Goal: Find contact information: Find contact information

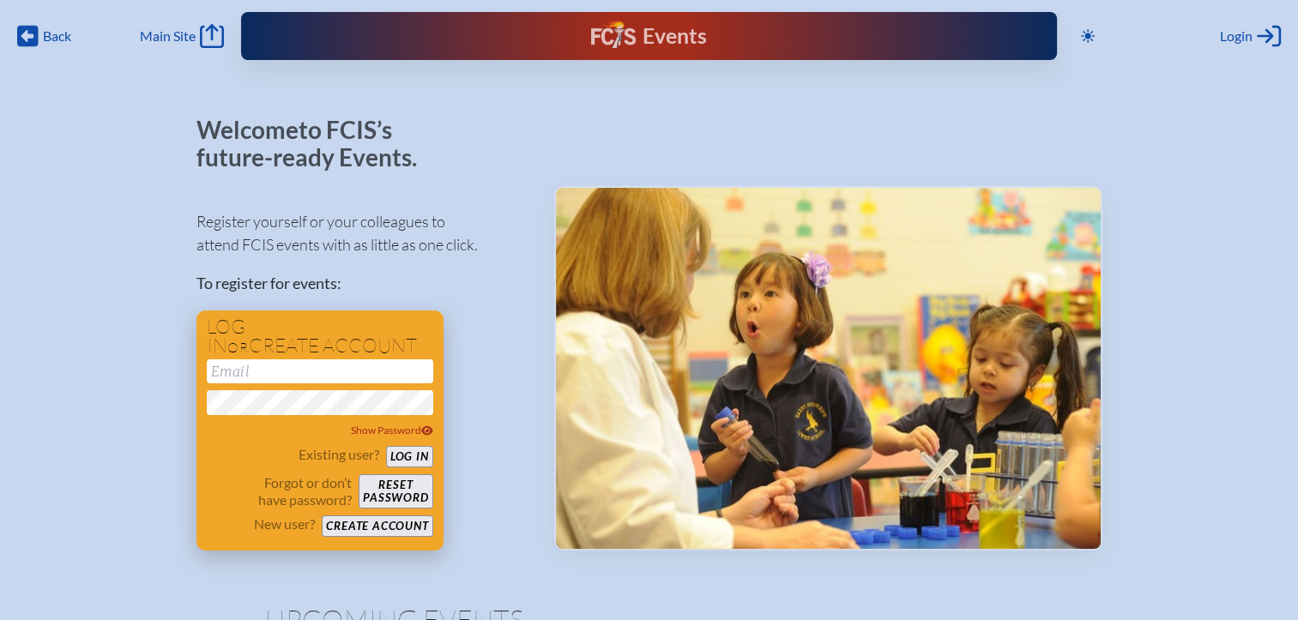
type input "[EMAIL_ADDRESS][DOMAIN_NAME]"
click at [420, 458] on button "Log in" at bounding box center [409, 456] width 47 height 21
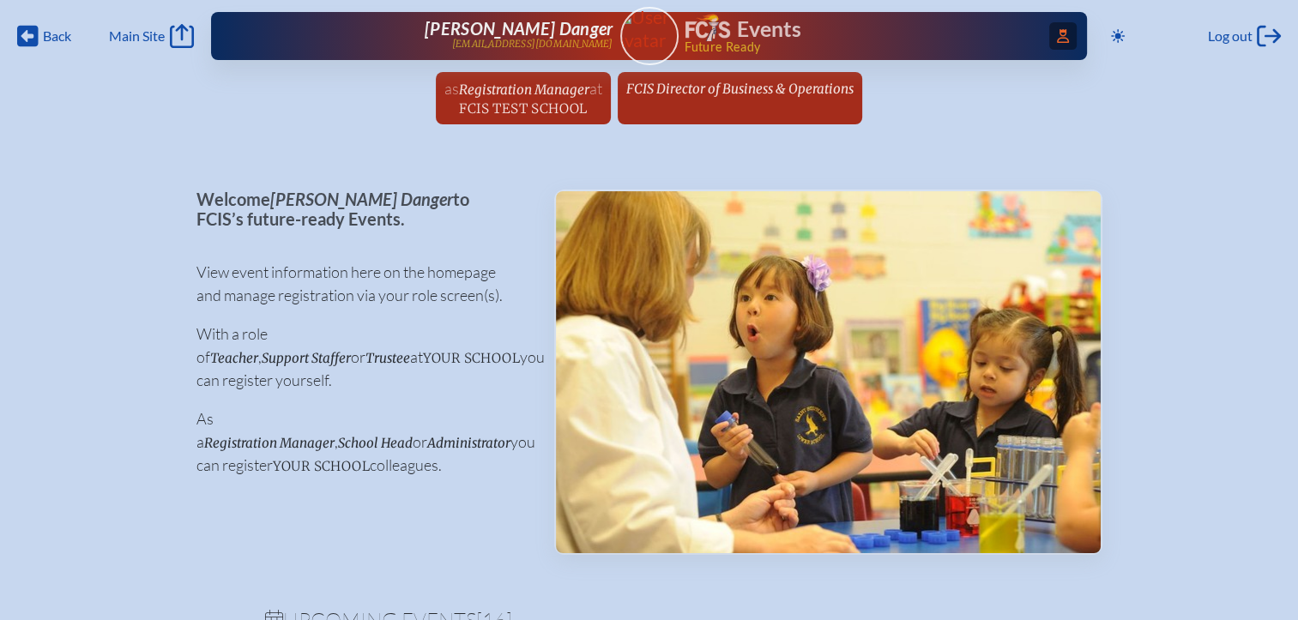
click at [1057, 35] on icon at bounding box center [1063, 36] width 12 height 14
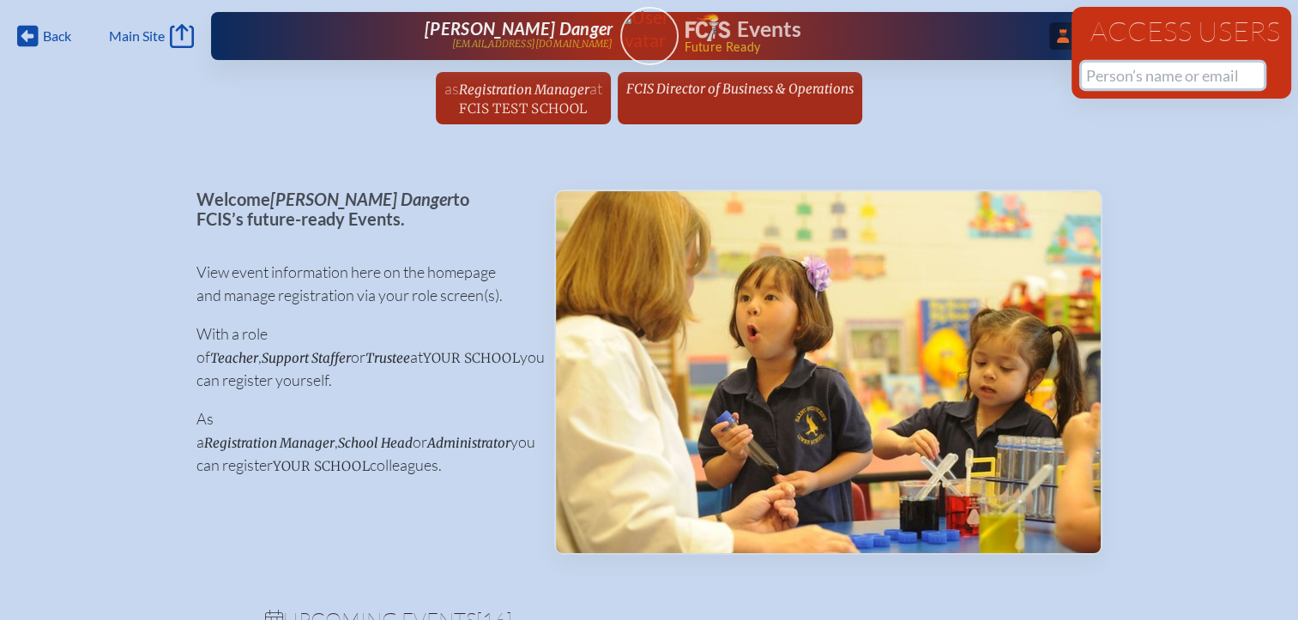
click at [1099, 76] on input "text" at bounding box center [1173, 76] width 182 height 26
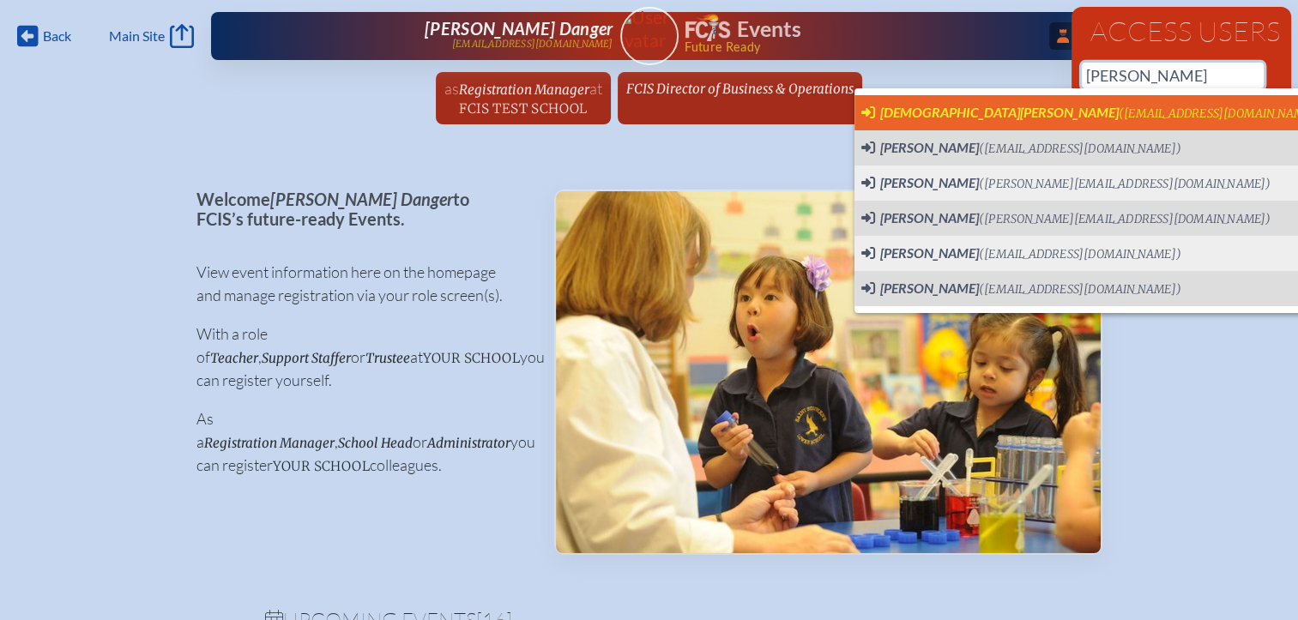
scroll to position [0, 13]
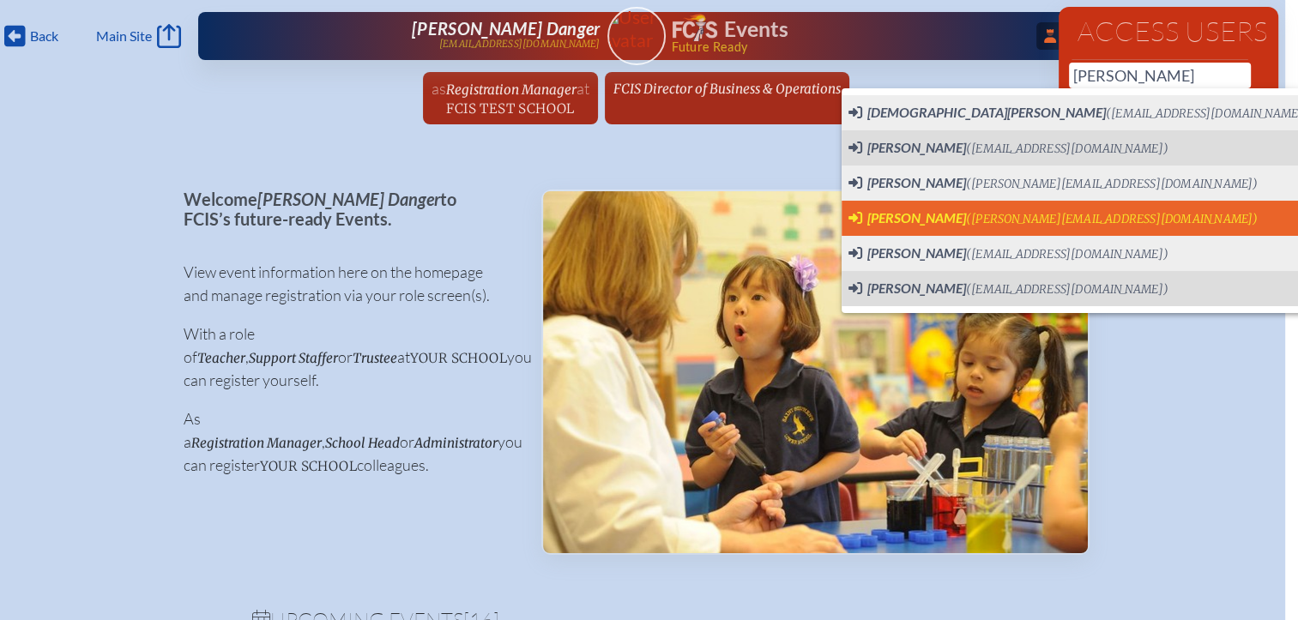
click at [1040, 218] on span "(Sean@youngbloodlaw.com)" at bounding box center [1112, 219] width 293 height 15
type input "[PERSON_NAME][EMAIL_ADDRESS][DOMAIN_NAME]"
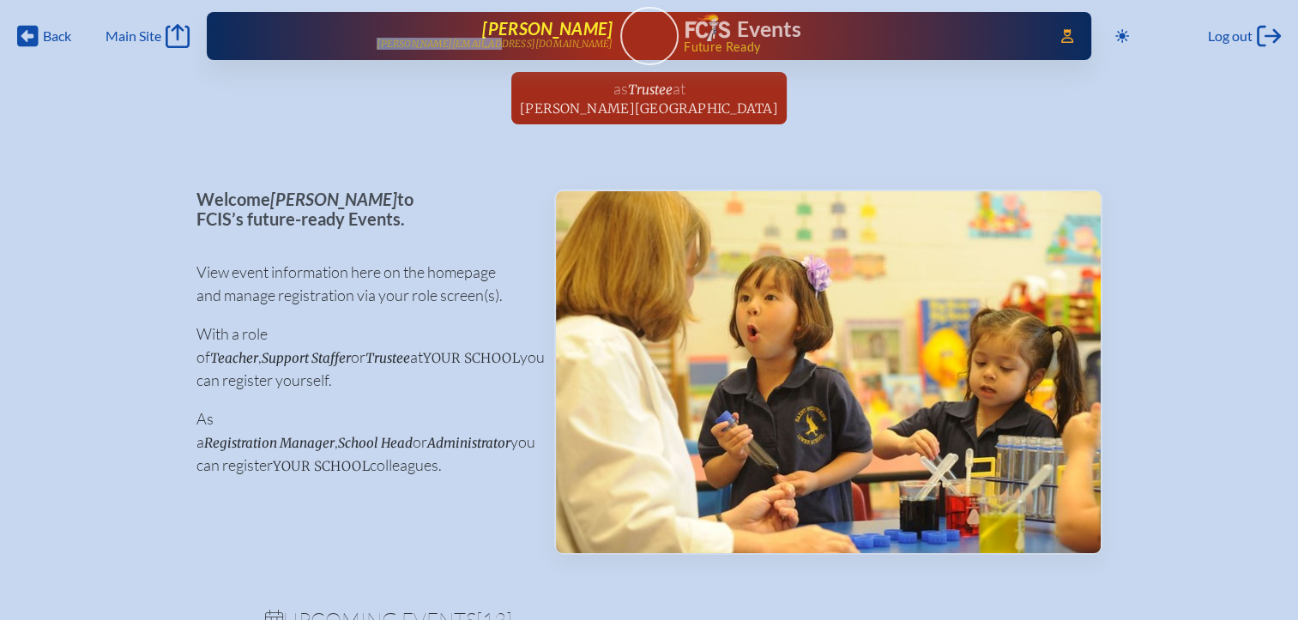
drag, startPoint x: 615, startPoint y: 43, endPoint x: 493, endPoint y: 44, distance: 121.9
click at [493, 44] on div "Access Users... [PERSON_NAME] [PERSON_NAME][EMAIL_ADDRESS][DOMAIN_NAME] Events …" at bounding box center [649, 36] width 885 height 48
copy p "[PERSON_NAME][EMAIL_ADDRESS][DOMAIN_NAME]"
click at [1061, 31] on icon "Access Users..." at bounding box center [1067, 36] width 12 height 14
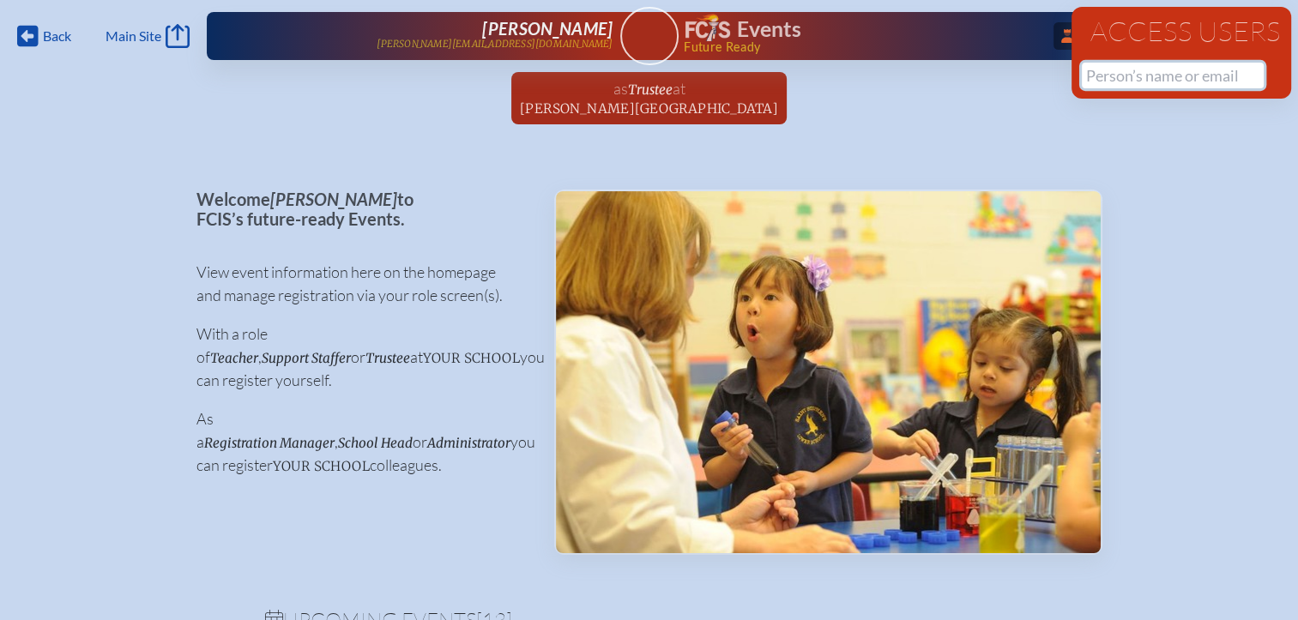
click at [1109, 76] on input "text" at bounding box center [1173, 76] width 182 height 26
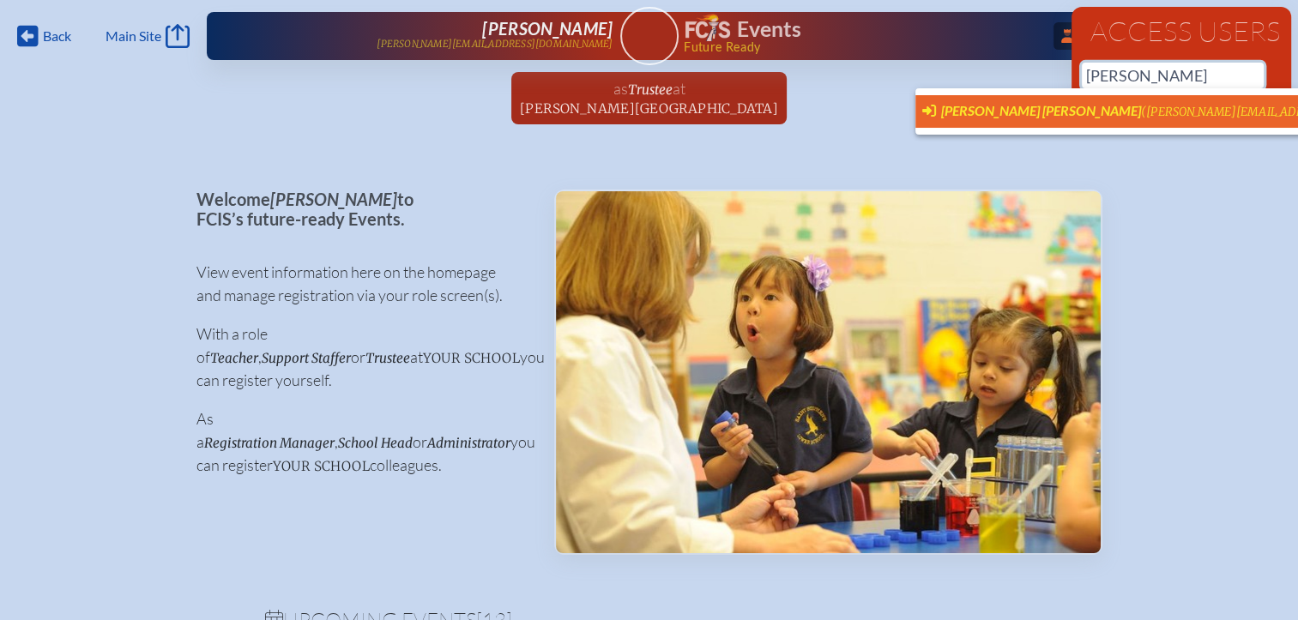
scroll to position [0, 13]
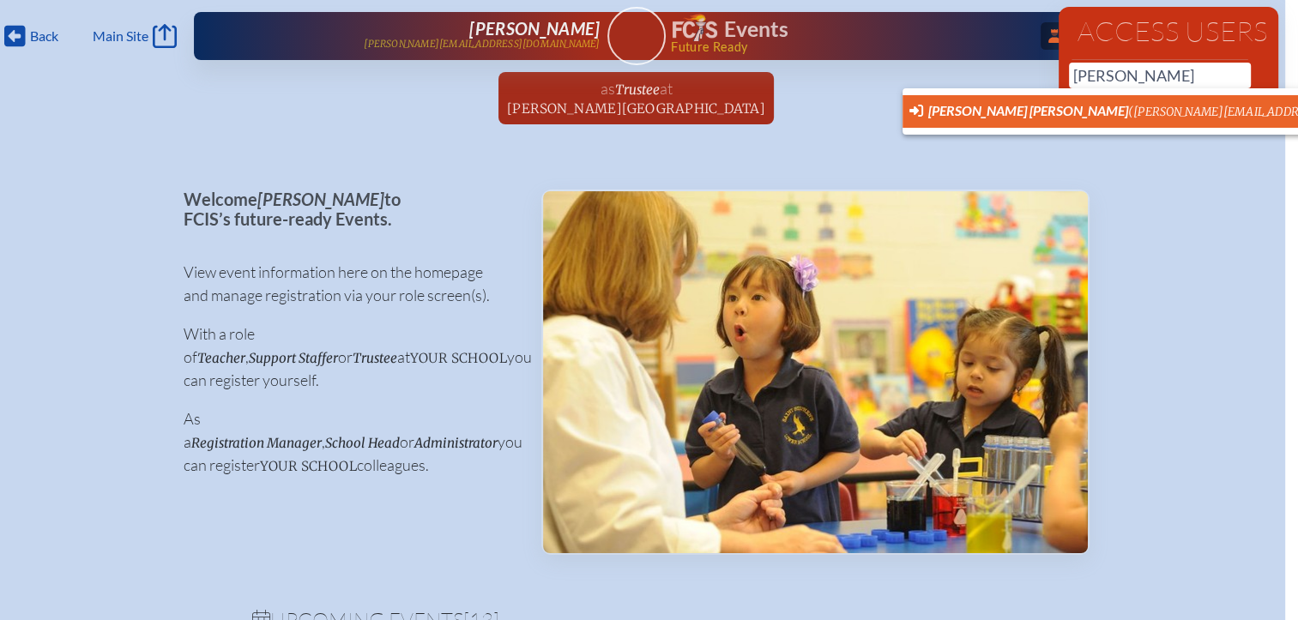
click at [1037, 121] on li "[PERSON_NAME] [PERSON_NAME] ([PERSON_NAME][EMAIL_ADDRESS][PERSON_NAME][DOMAIN_N…" at bounding box center [1210, 111] width 614 height 33
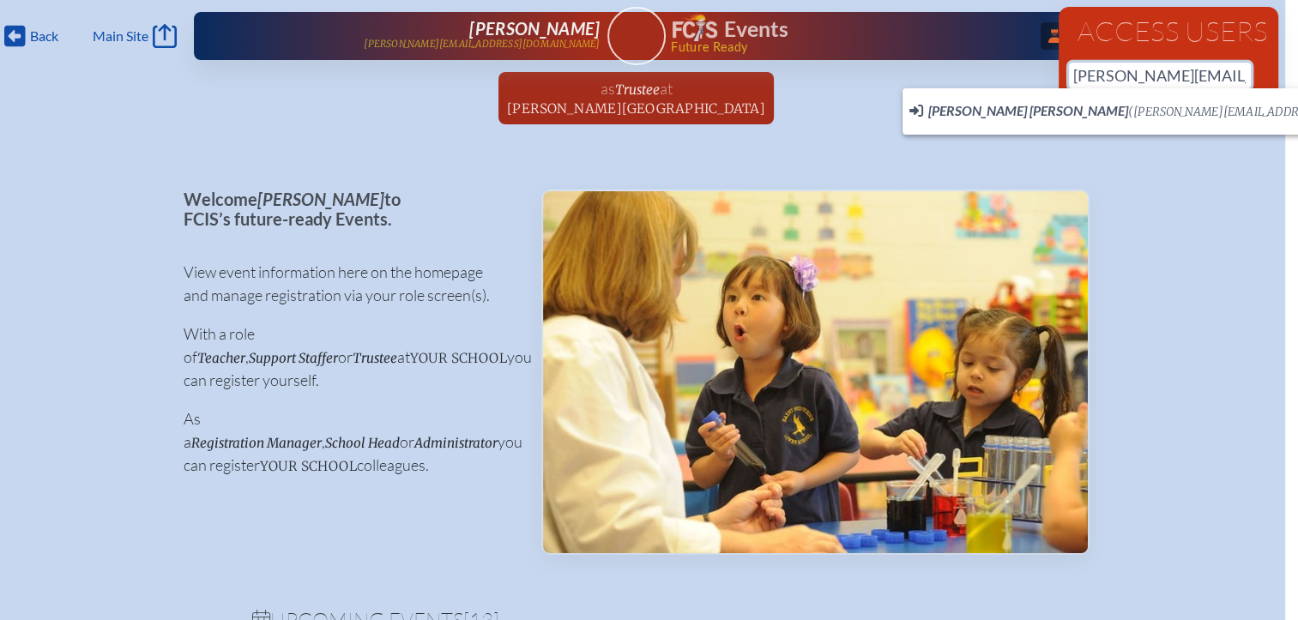
scroll to position [0, 51]
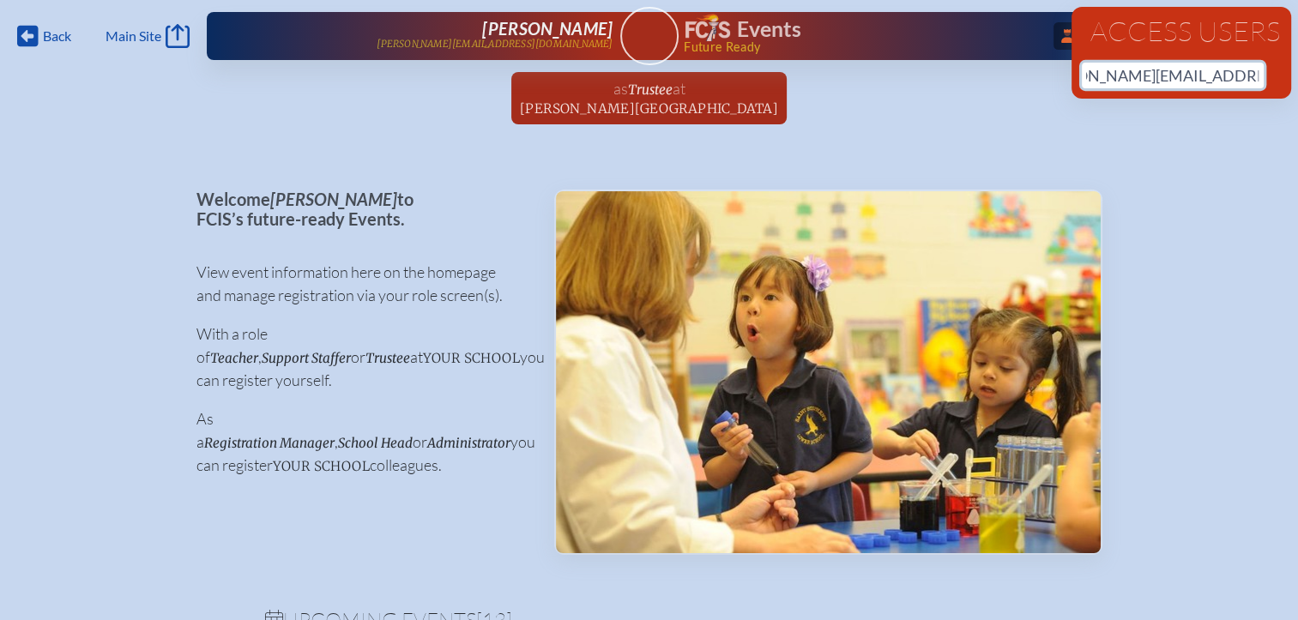
click at [1159, 74] on input "[PERSON_NAME][EMAIL_ADDRESS][PERSON_NAME][DOMAIN_NAME]" at bounding box center [1173, 76] width 182 height 26
drag, startPoint x: 1238, startPoint y: 77, endPoint x: 940, endPoint y: 77, distance: 297.8
click at [940, 77] on div "Back Back Main Site Main Site Toggle to Dark Mode Log out Log out ...Close Acce…" at bounding box center [649, 67] width 1298 height 135
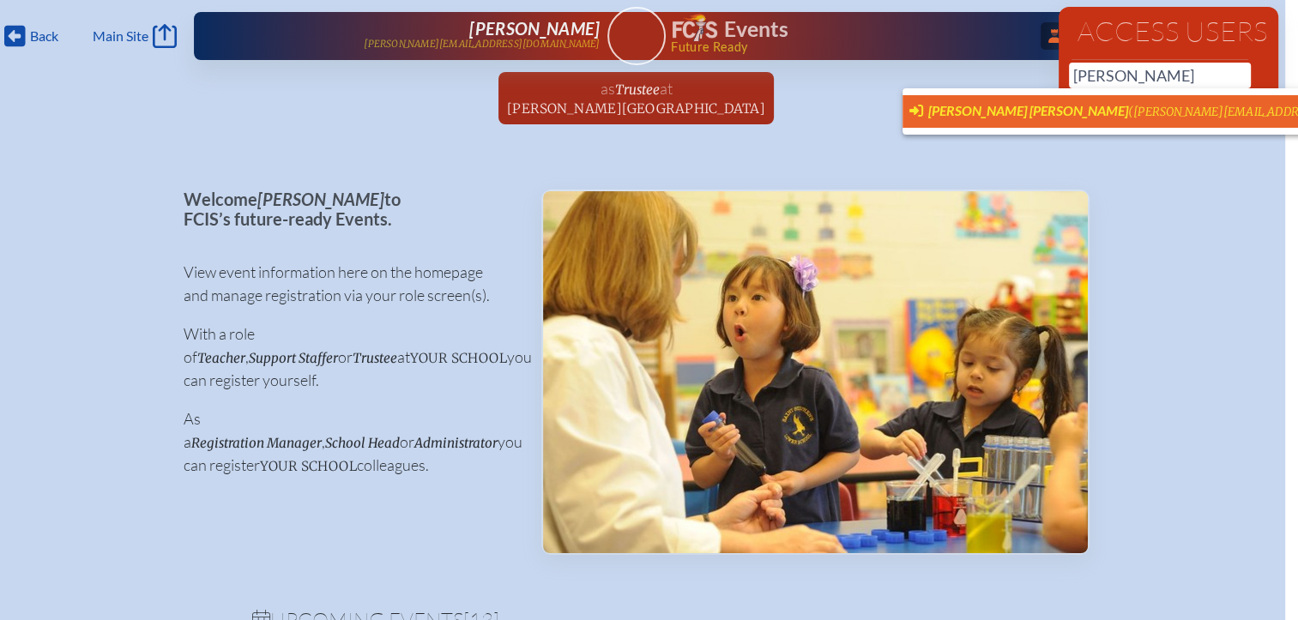
click at [953, 110] on span "[PERSON_NAME] [PERSON_NAME]" at bounding box center [1028, 110] width 200 height 16
type input "[PERSON_NAME][EMAIL_ADDRESS][PERSON_NAME][DOMAIN_NAME]"
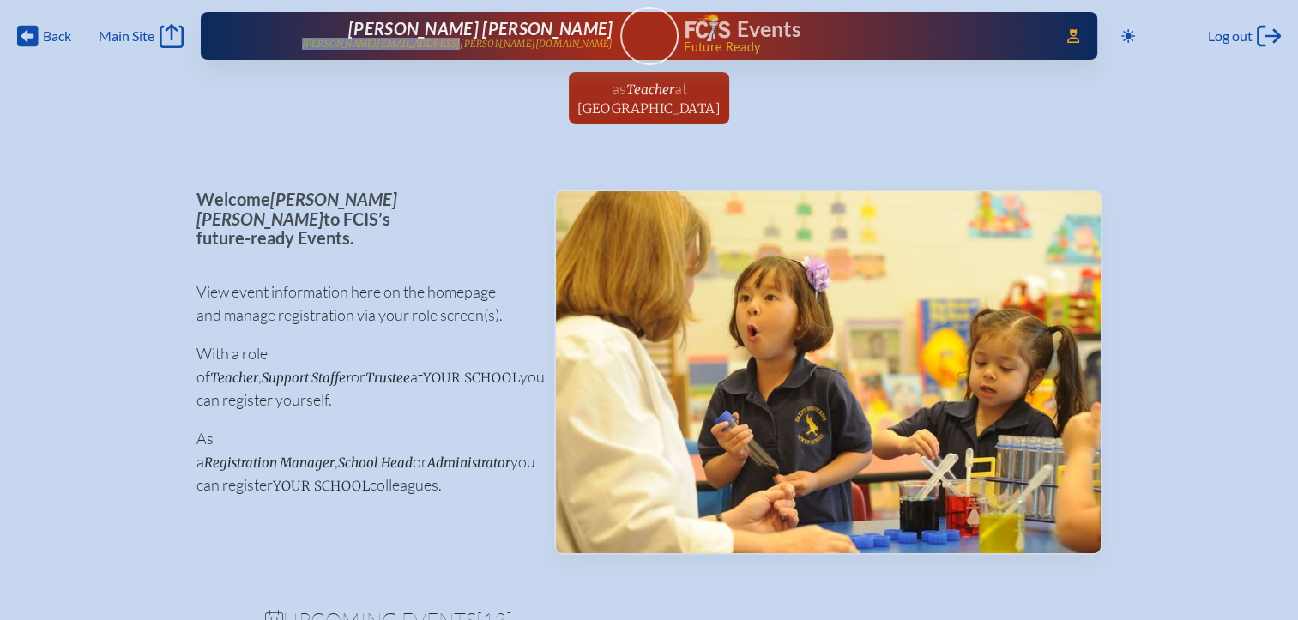
drag, startPoint x: 615, startPoint y: 43, endPoint x: 461, endPoint y: 53, distance: 154.8
click at [461, 53] on div "Access Users... Mary Ashley Edwards maryashley.edwards@smeds.org Events Future …" at bounding box center [650, 36] width 898 height 48
copy p "[PERSON_NAME][EMAIL_ADDRESS][PERSON_NAME][DOMAIN_NAME]"
